Goal: Information Seeking & Learning: Learn about a topic

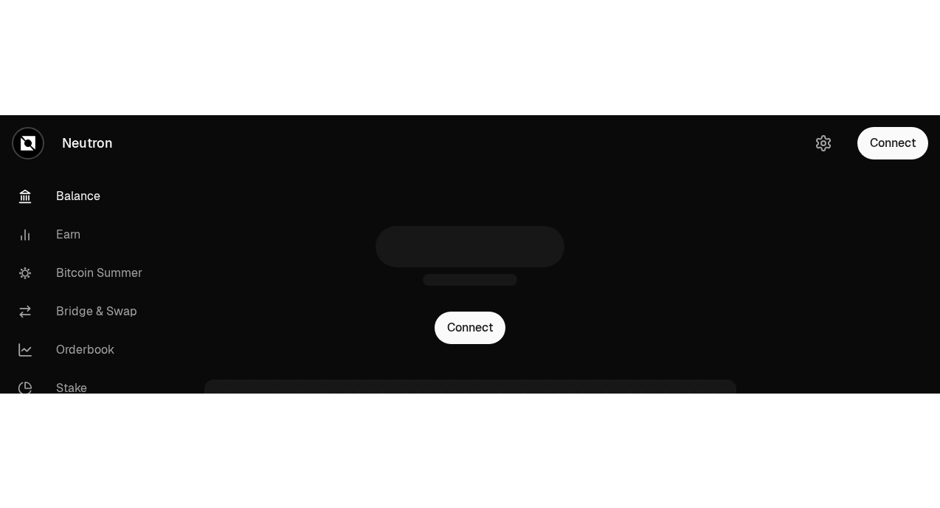
scroll to position [145, 0]
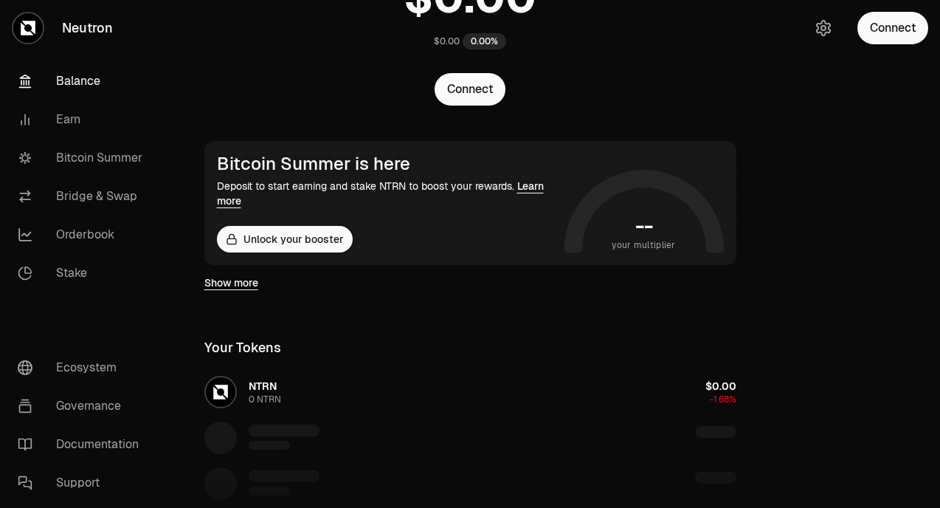
click at [235, 277] on link "Show more" at bounding box center [231, 282] width 54 height 15
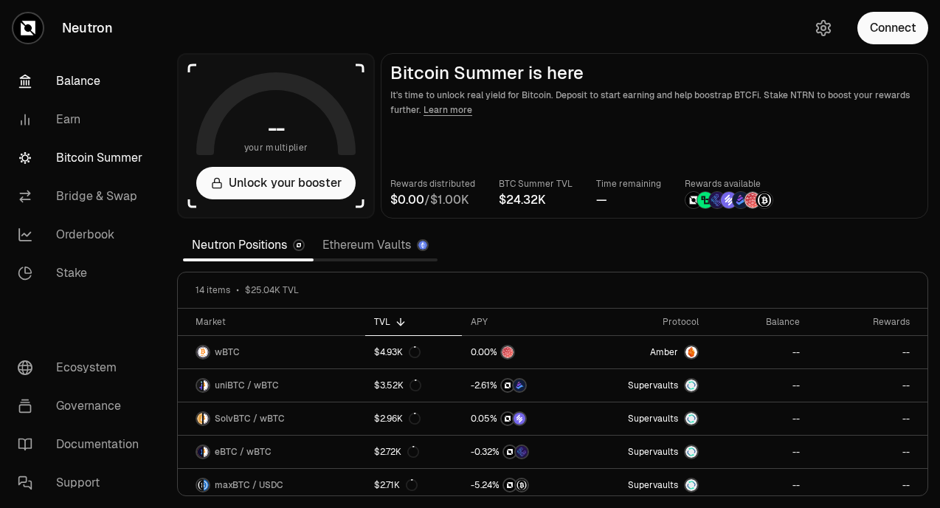
click at [57, 69] on link "Balance" at bounding box center [82, 81] width 153 height 38
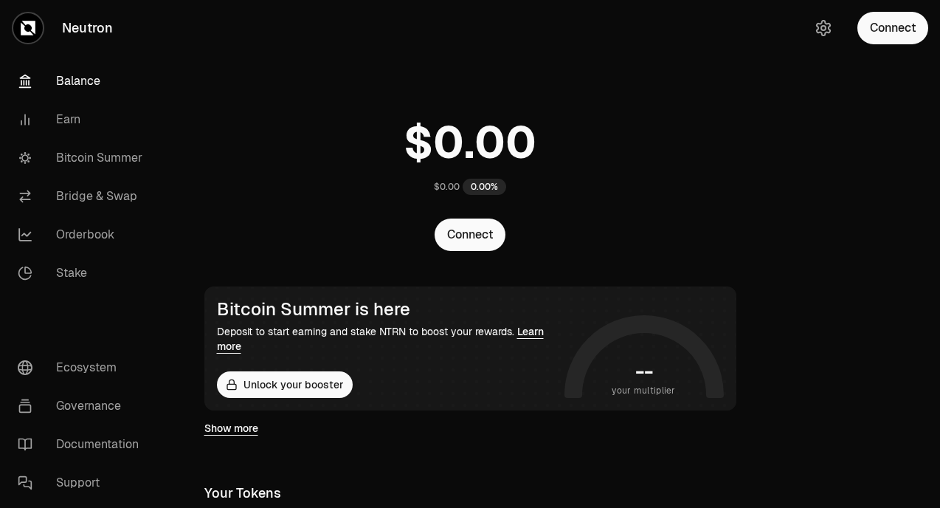
click at [530, 277] on link "Learn more" at bounding box center [380, 339] width 327 height 28
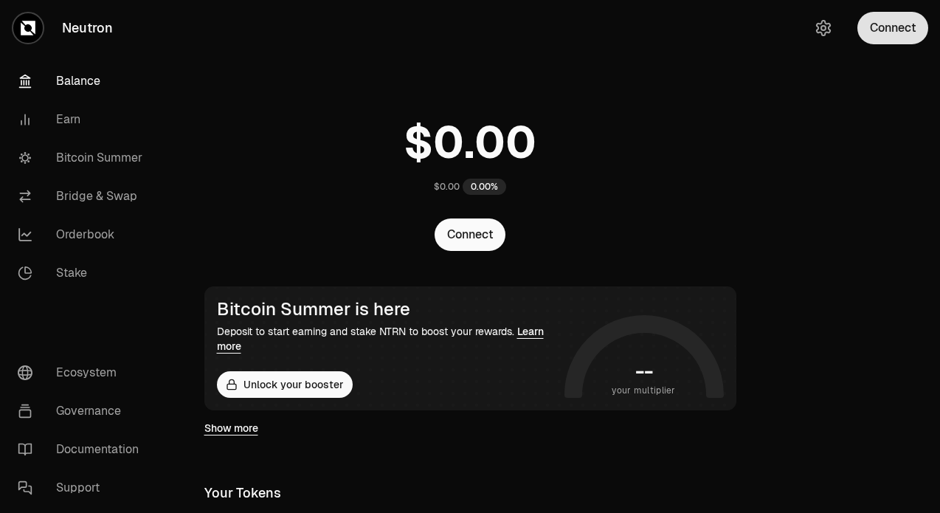
click at [902, 25] on button "Connect" at bounding box center [892, 28] width 71 height 32
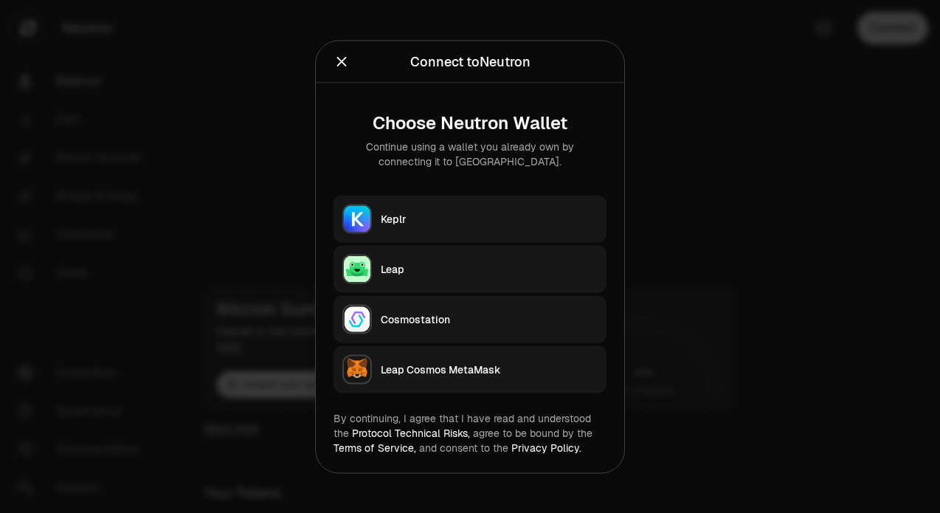
click at [338, 52] on button "Close" at bounding box center [341, 61] width 16 height 21
